Goal: Transaction & Acquisition: Purchase product/service

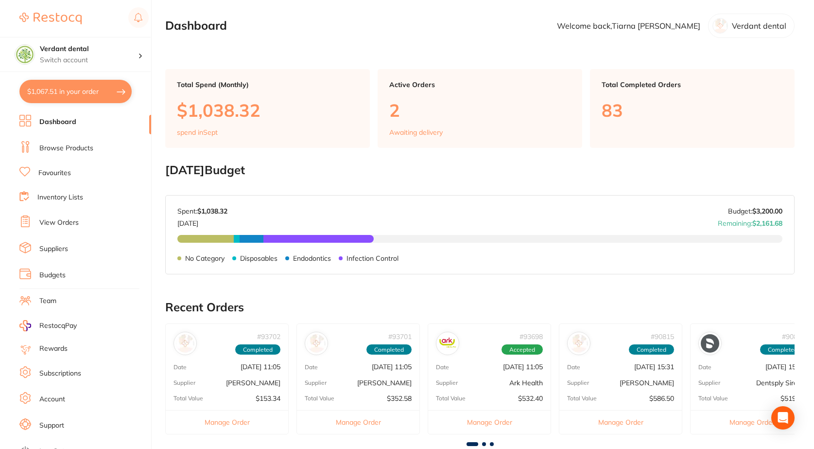
scroll to position [49, 0]
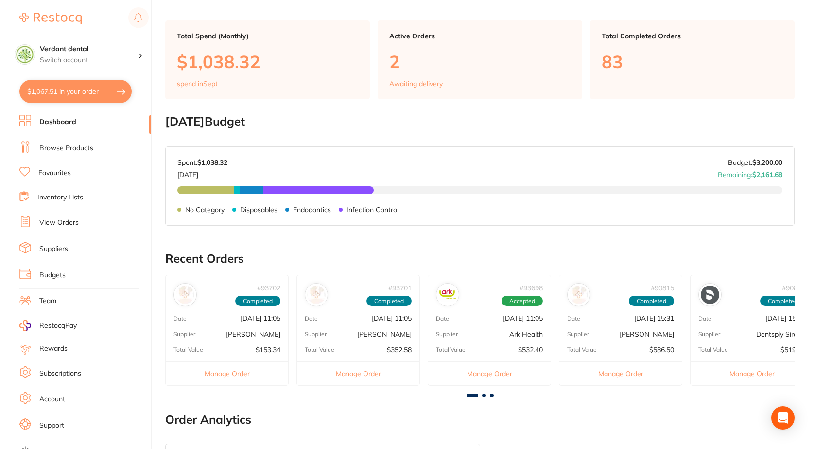
click at [61, 151] on link "Browse Products" at bounding box center [66, 148] width 54 height 10
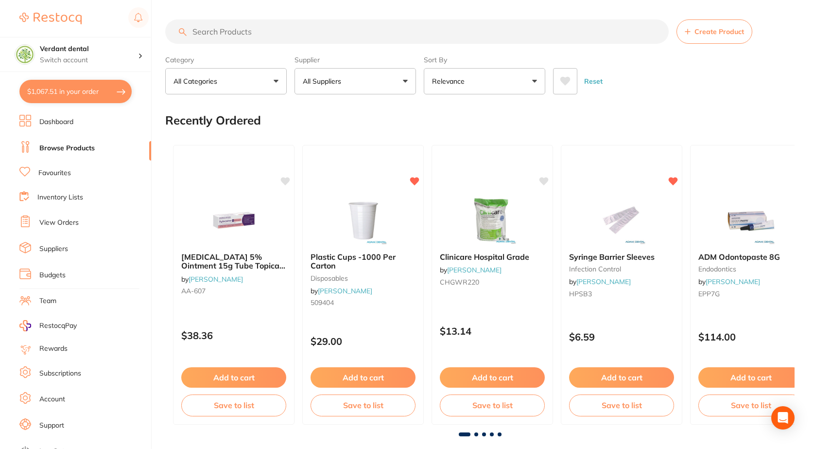
click at [210, 28] on input "search" at bounding box center [417, 31] width 504 height 24
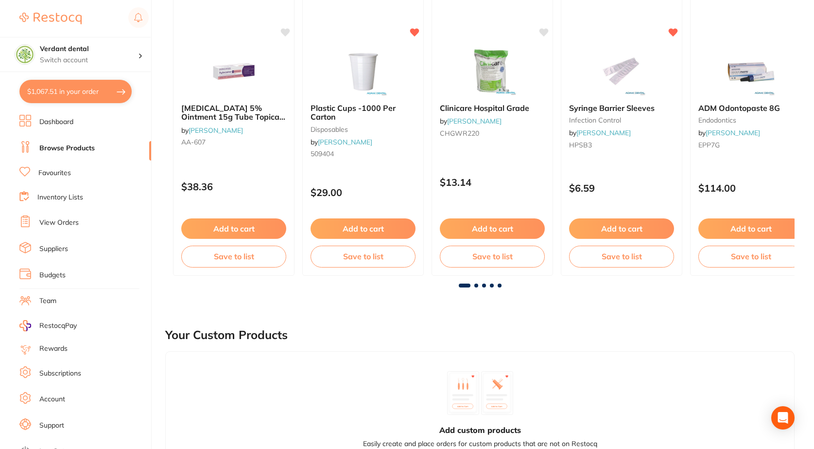
scroll to position [146, 0]
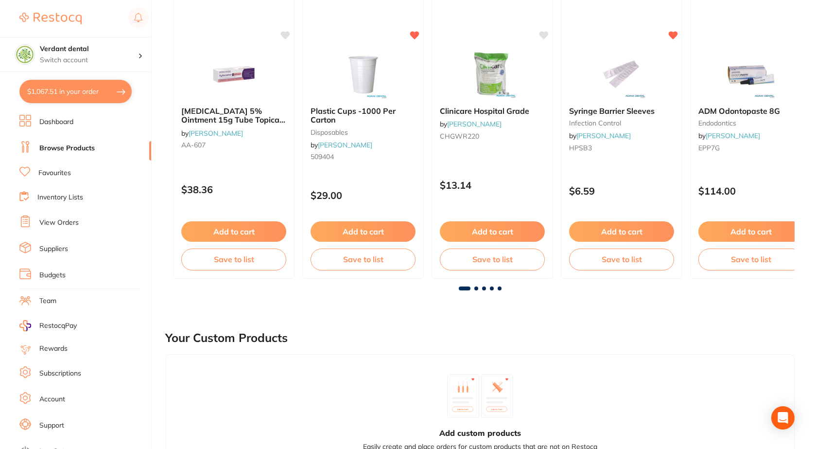
click at [44, 173] on link "Favourites" at bounding box center [54, 173] width 33 height 10
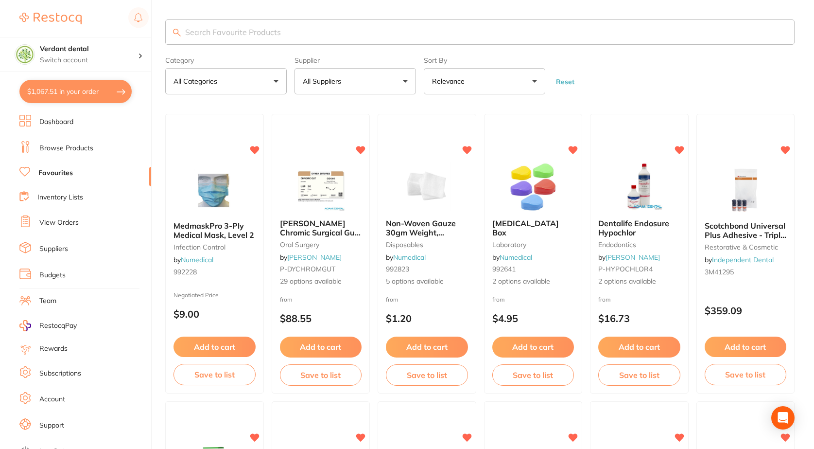
click at [64, 93] on button "$1,067.51 in your order" at bounding box center [75, 91] width 112 height 23
checkbox input "true"
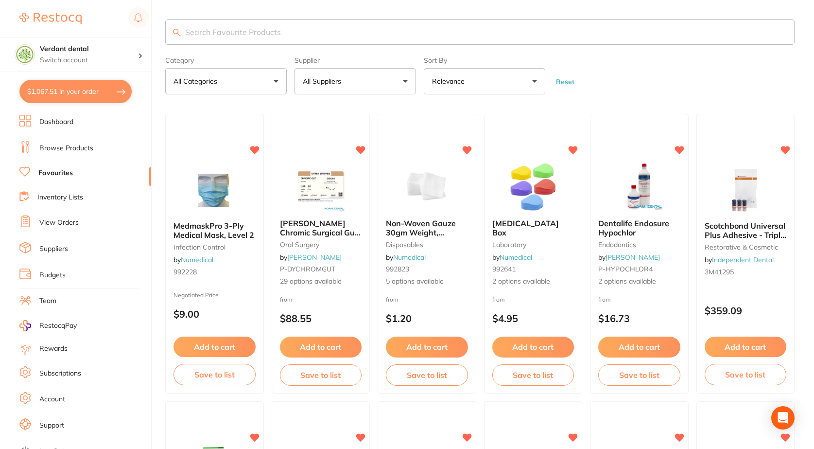
checkbox input "true"
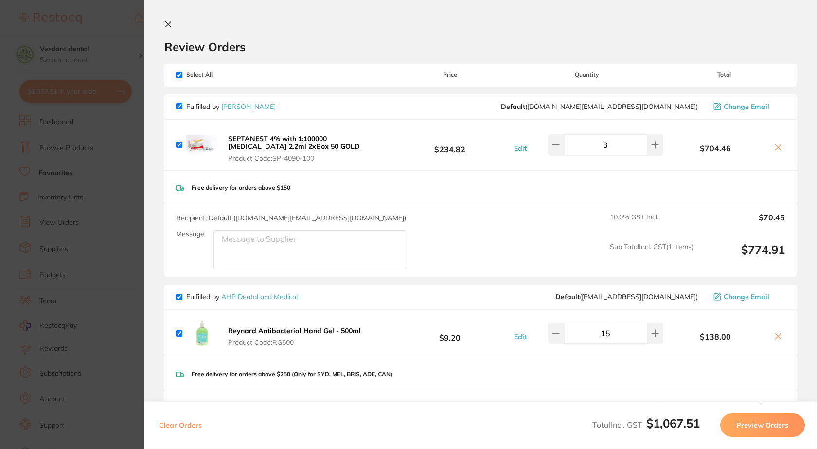
click at [774, 144] on icon at bounding box center [778, 147] width 8 height 8
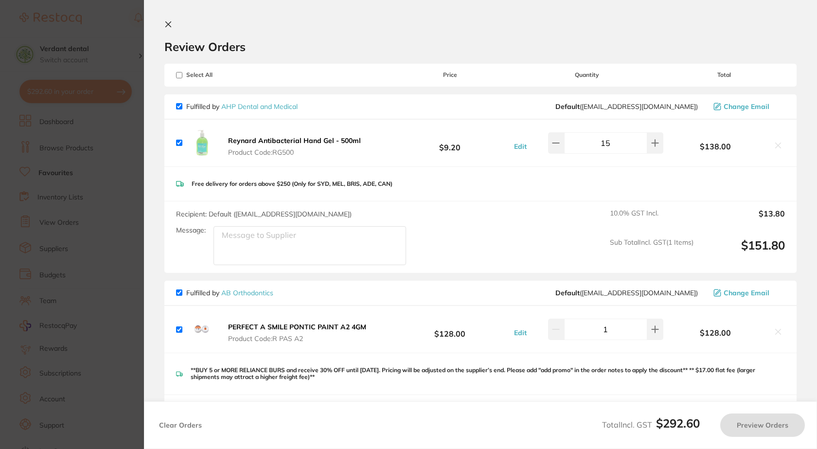
checkbox input "true"
click at [168, 26] on icon at bounding box center [168, 24] width 8 height 8
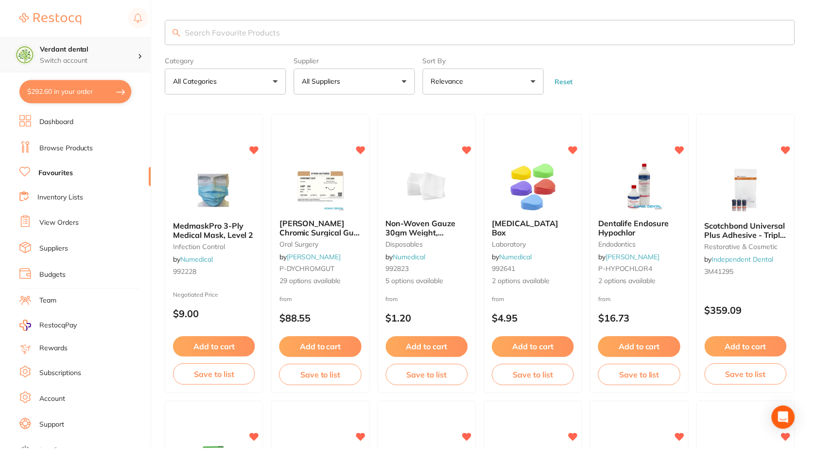
scroll to position [1, 0]
click at [155, 26] on div "$292.60 Verdant dental Switch account Verdant dental $292.60 in your order Dash…" at bounding box center [407, 223] width 814 height 449
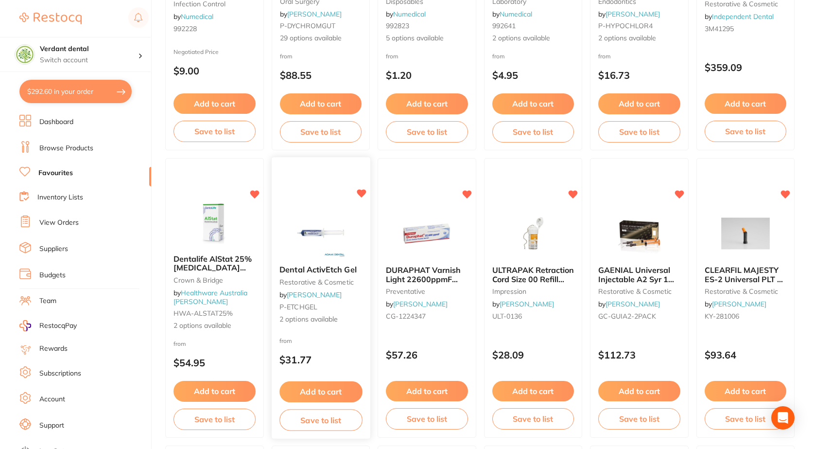
scroll to position [0, 0]
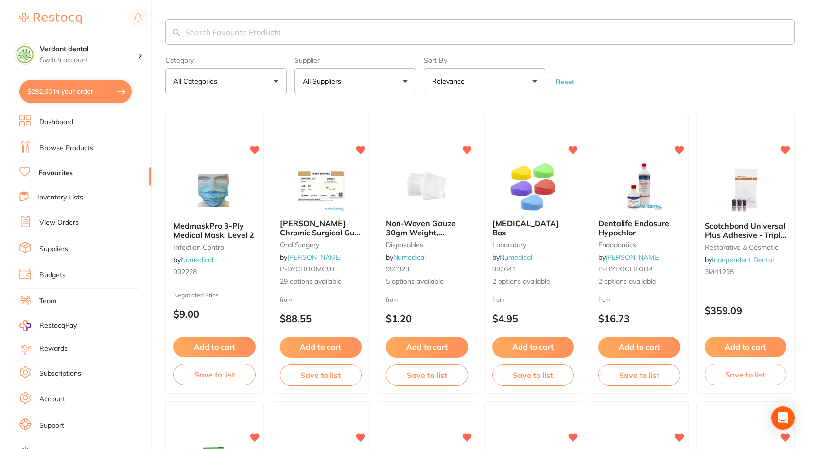
click at [215, 36] on input "search" at bounding box center [479, 31] width 629 height 25
click at [70, 124] on link "Dashboard" at bounding box center [56, 122] width 34 height 10
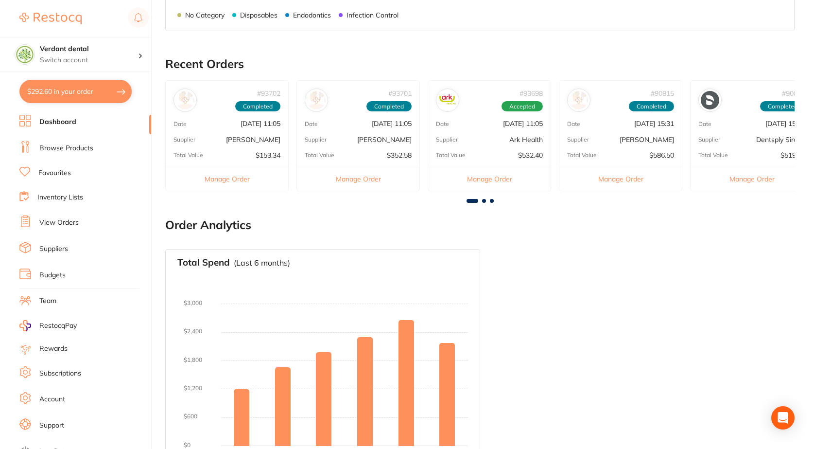
scroll to position [272, 0]
